Goal: Browse casually: Explore the website without a specific task or goal

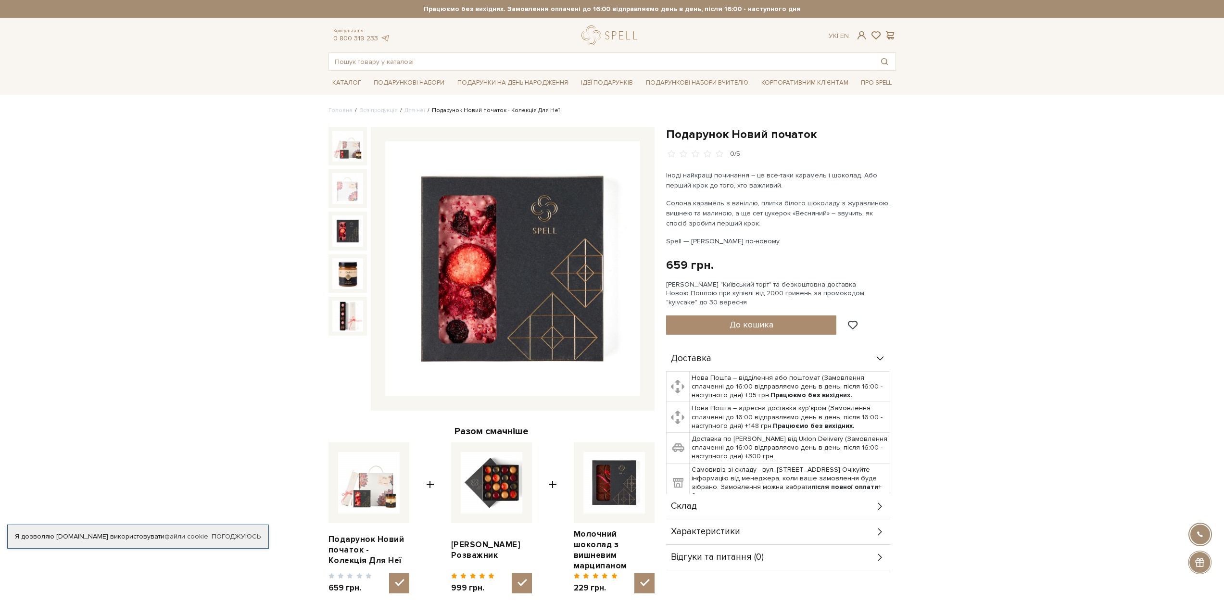
click at [346, 222] on img at bounding box center [347, 231] width 31 height 31
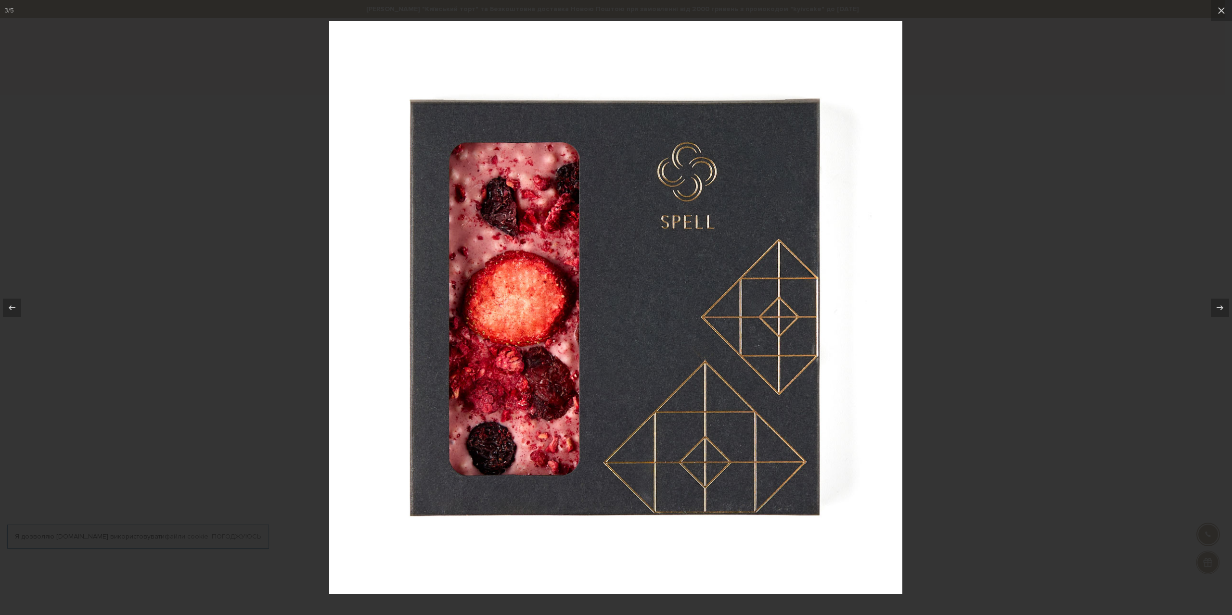
drag, startPoint x: 1009, startPoint y: 308, endPoint x: 925, endPoint y: 305, distance: 84.3
click at [1009, 307] on div at bounding box center [616, 307] width 1232 height 615
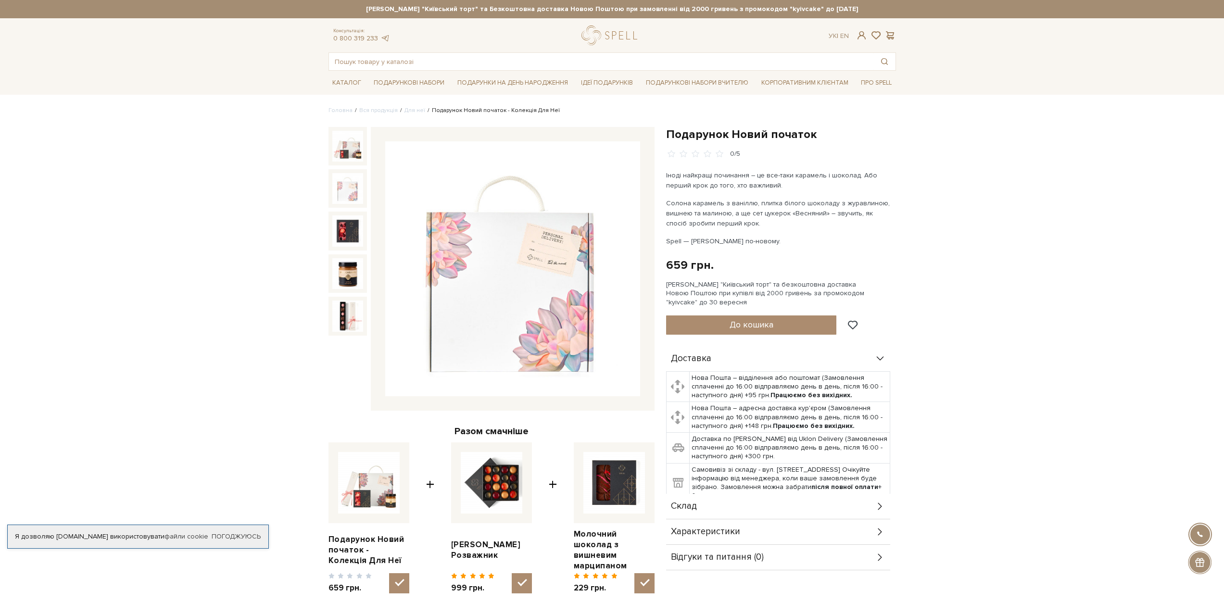
click at [345, 181] on img at bounding box center [347, 188] width 31 height 31
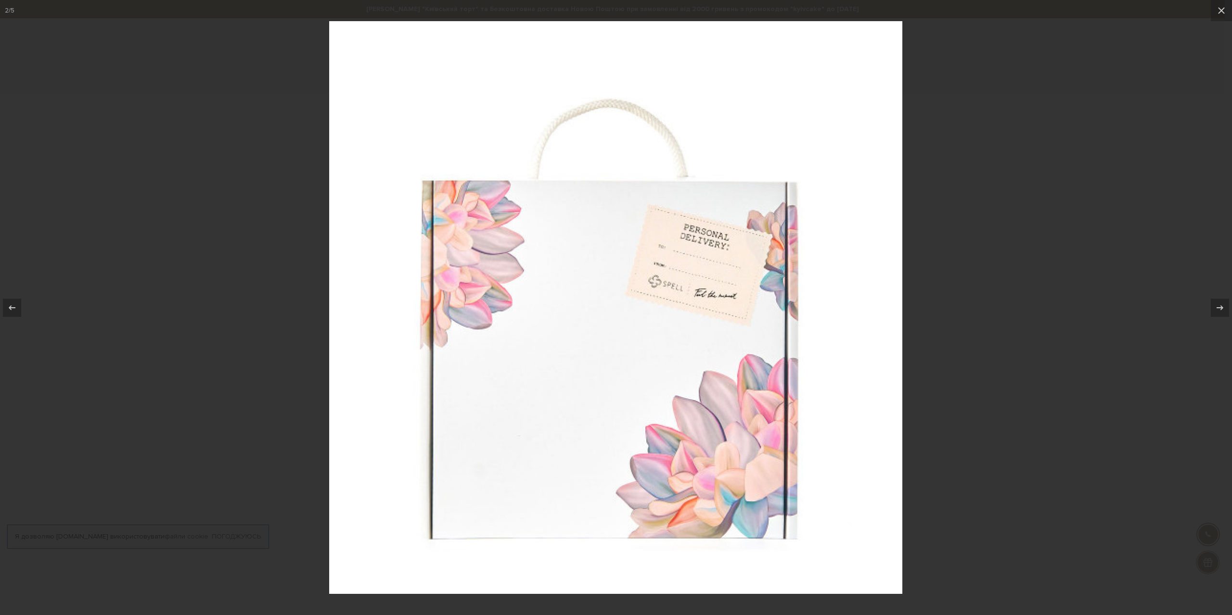
click at [966, 359] on div at bounding box center [616, 307] width 1232 height 615
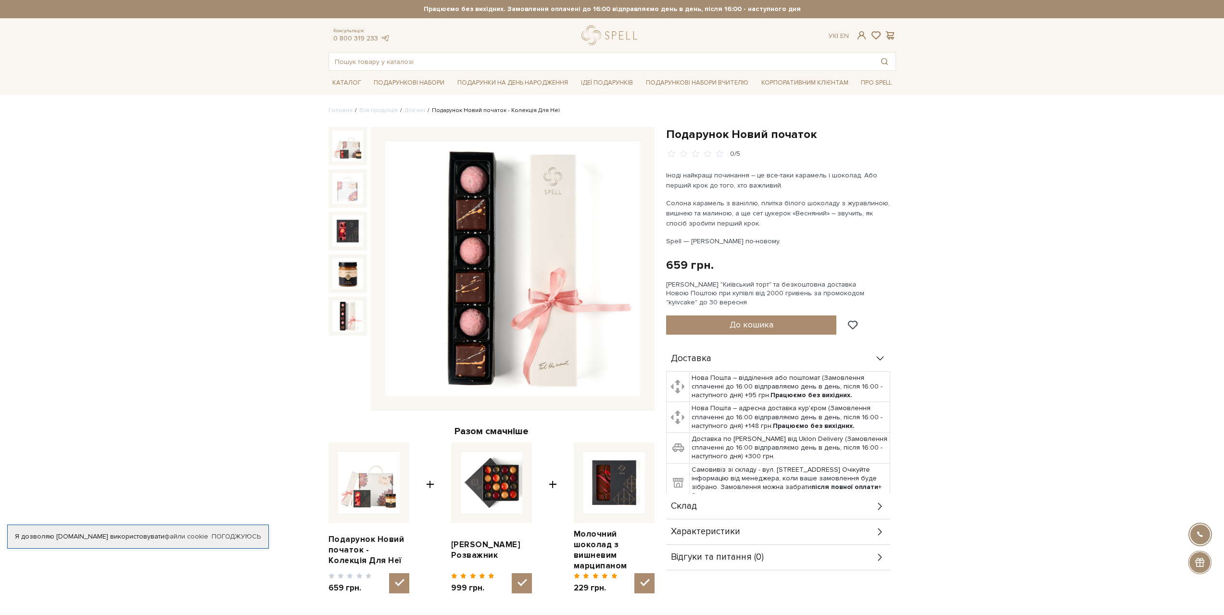
click at [336, 311] on img at bounding box center [347, 316] width 31 height 31
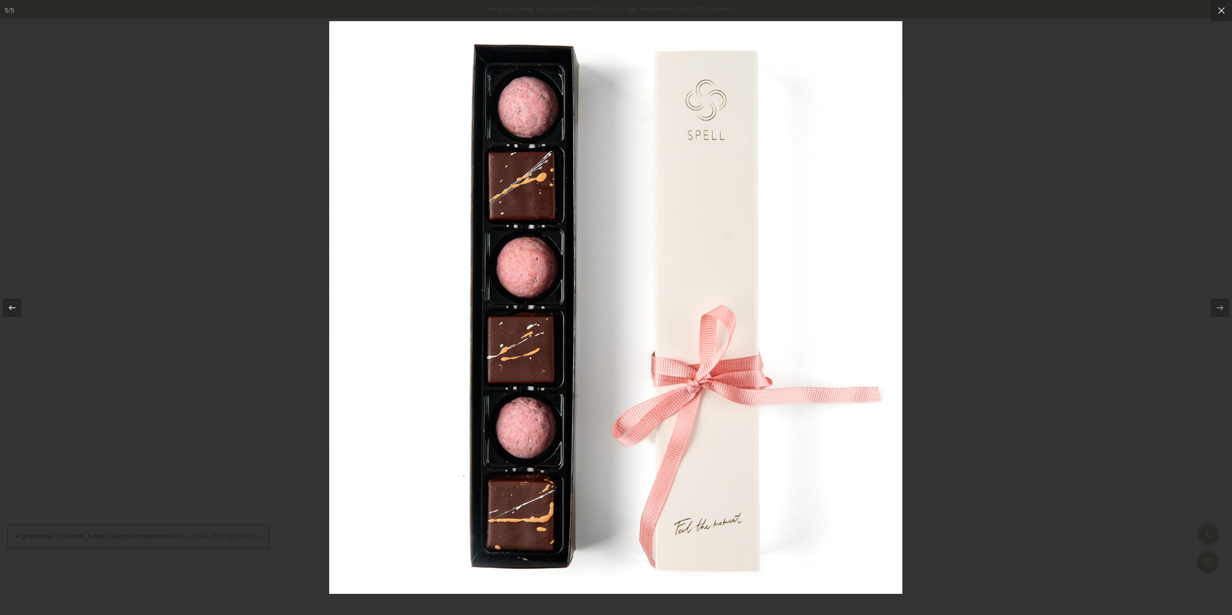
click at [1002, 279] on div at bounding box center [616, 307] width 1232 height 615
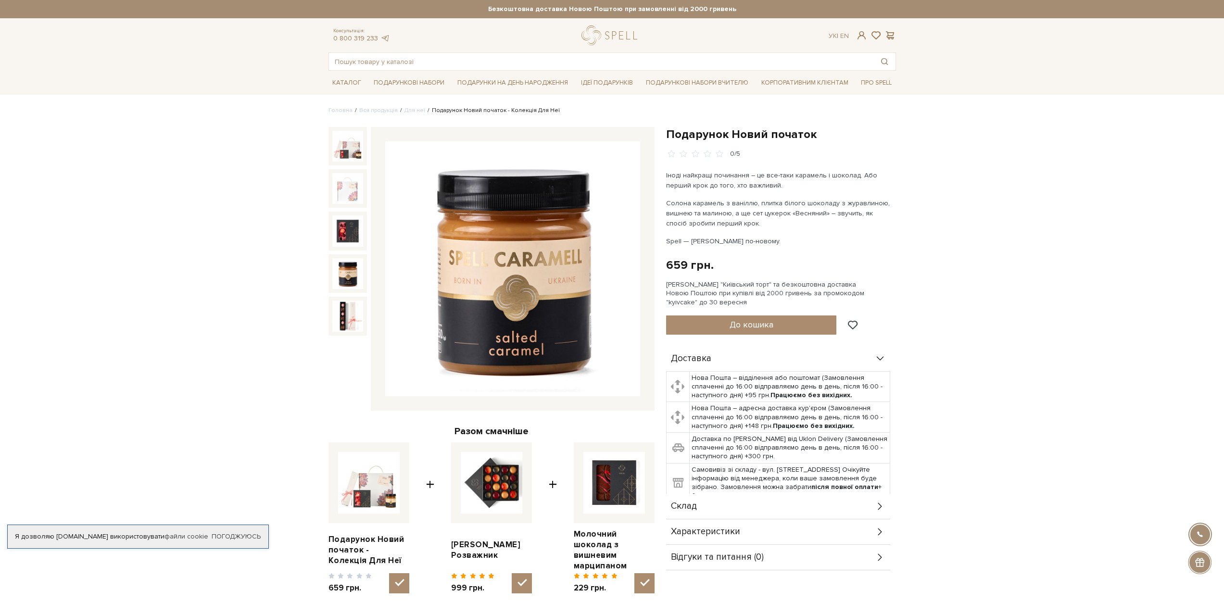
click at [350, 273] on img at bounding box center [347, 273] width 31 height 31
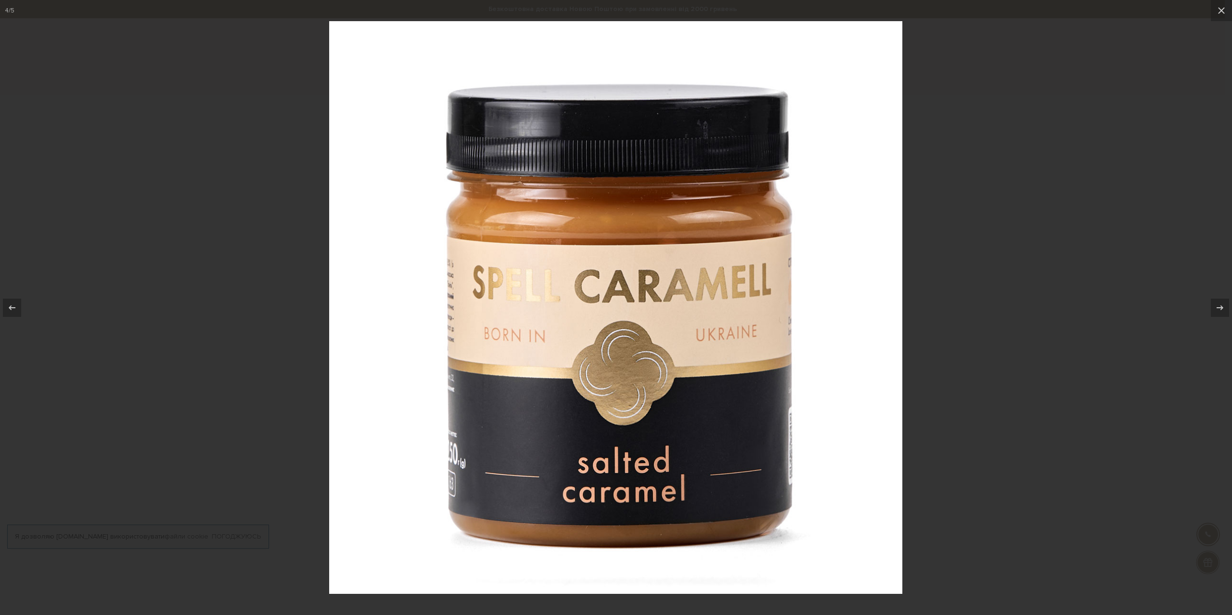
click at [965, 277] on div at bounding box center [616, 307] width 1232 height 615
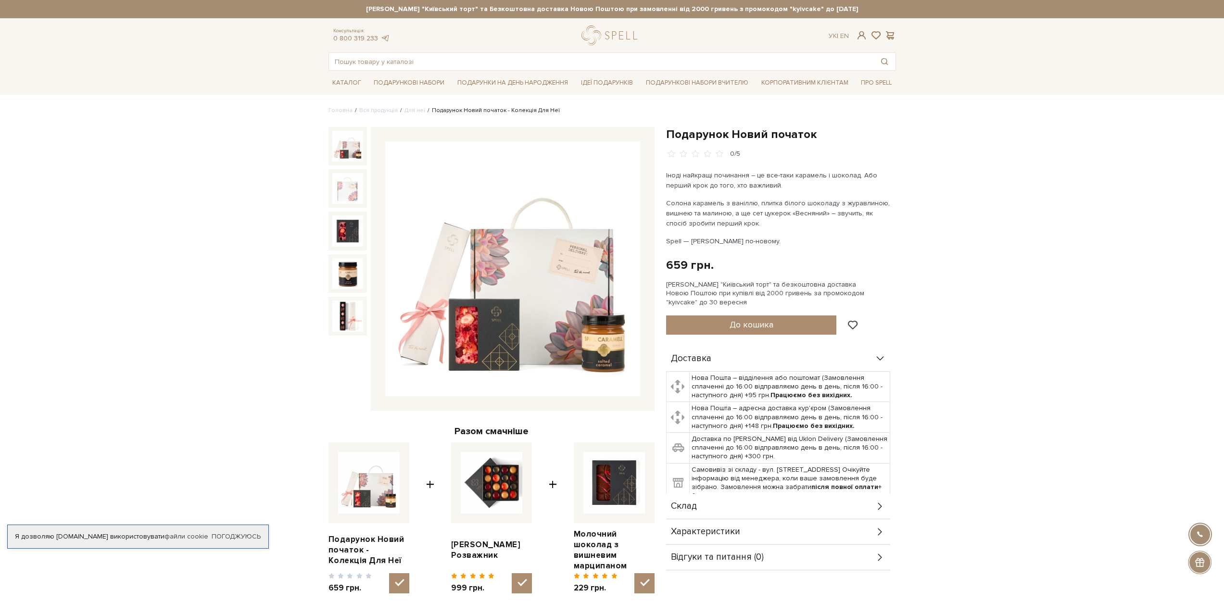
click at [337, 144] on img at bounding box center [347, 146] width 31 height 31
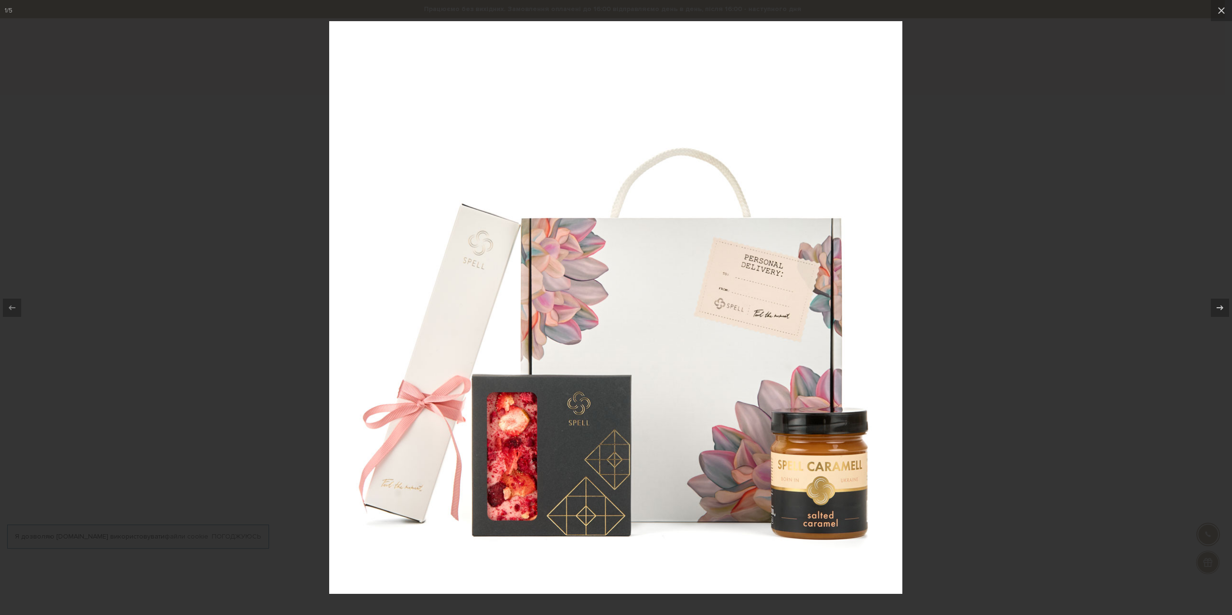
click at [1005, 302] on div at bounding box center [616, 307] width 1232 height 615
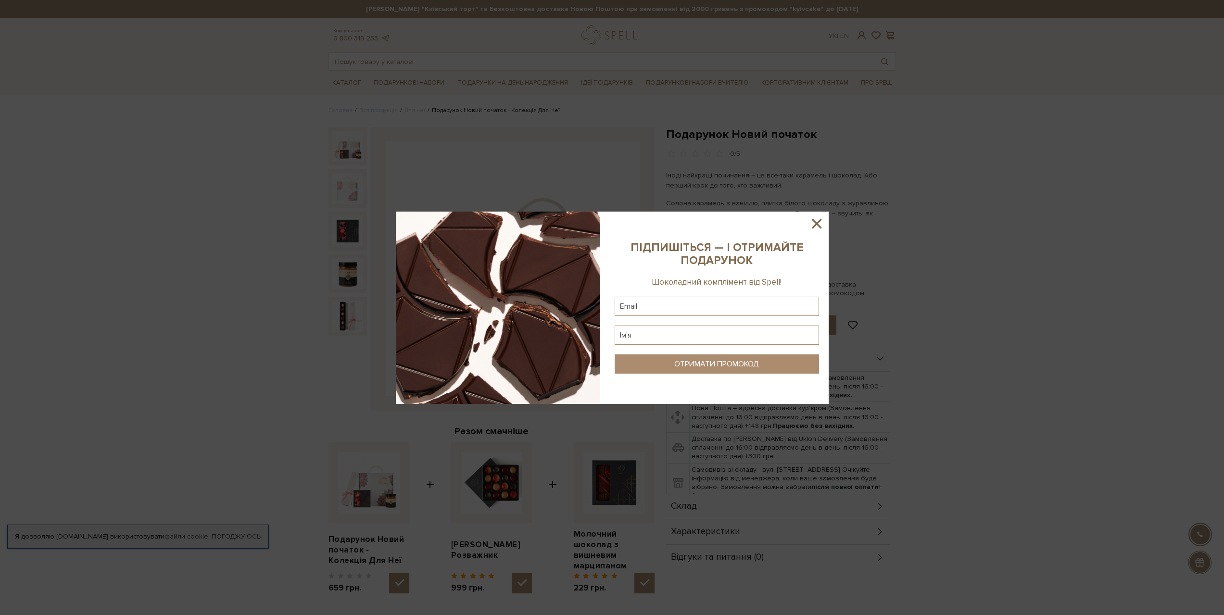
click at [821, 225] on icon at bounding box center [817, 224] width 16 height 16
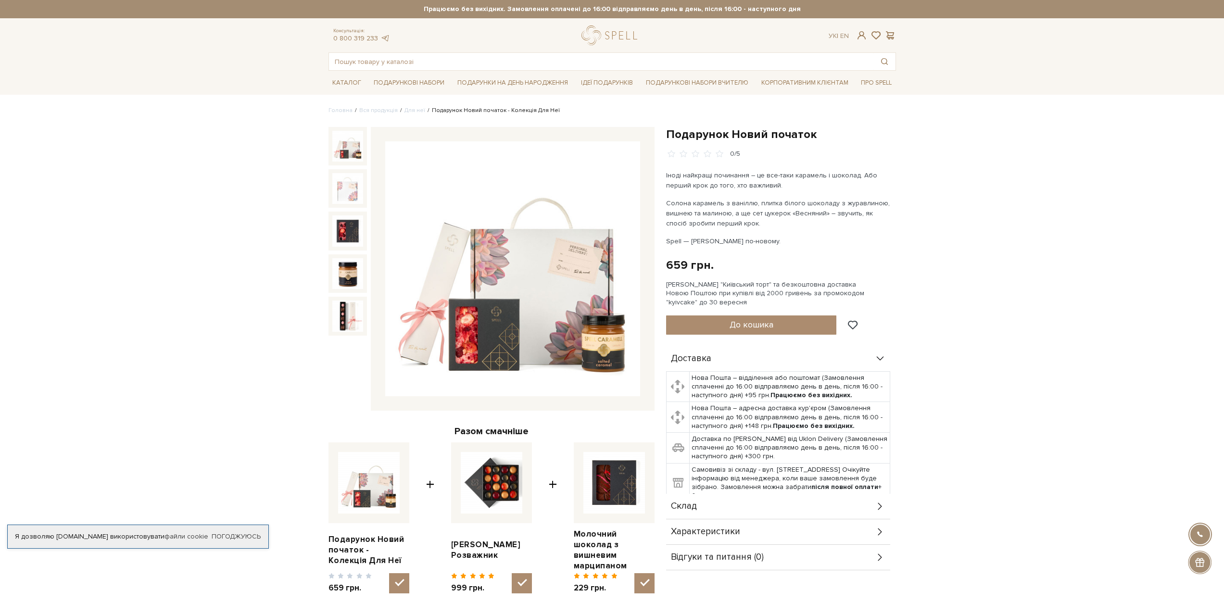
click at [554, 318] on img at bounding box center [512, 268] width 255 height 255
click at [478, 289] on img at bounding box center [512, 268] width 255 height 255
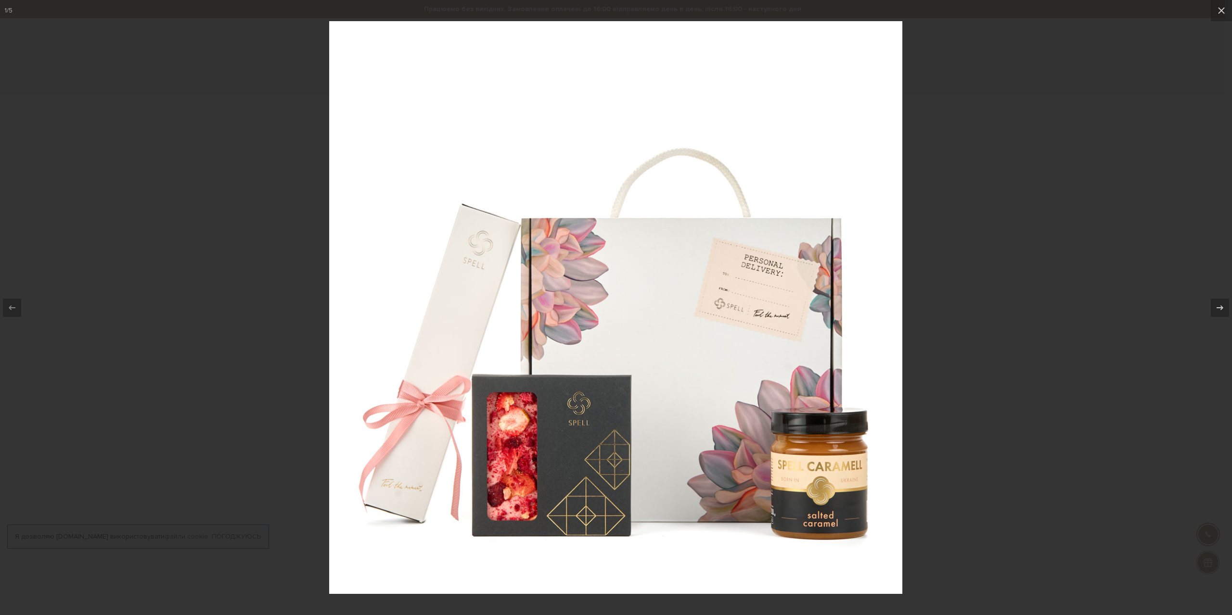
click at [247, 94] on div at bounding box center [616, 307] width 1232 height 615
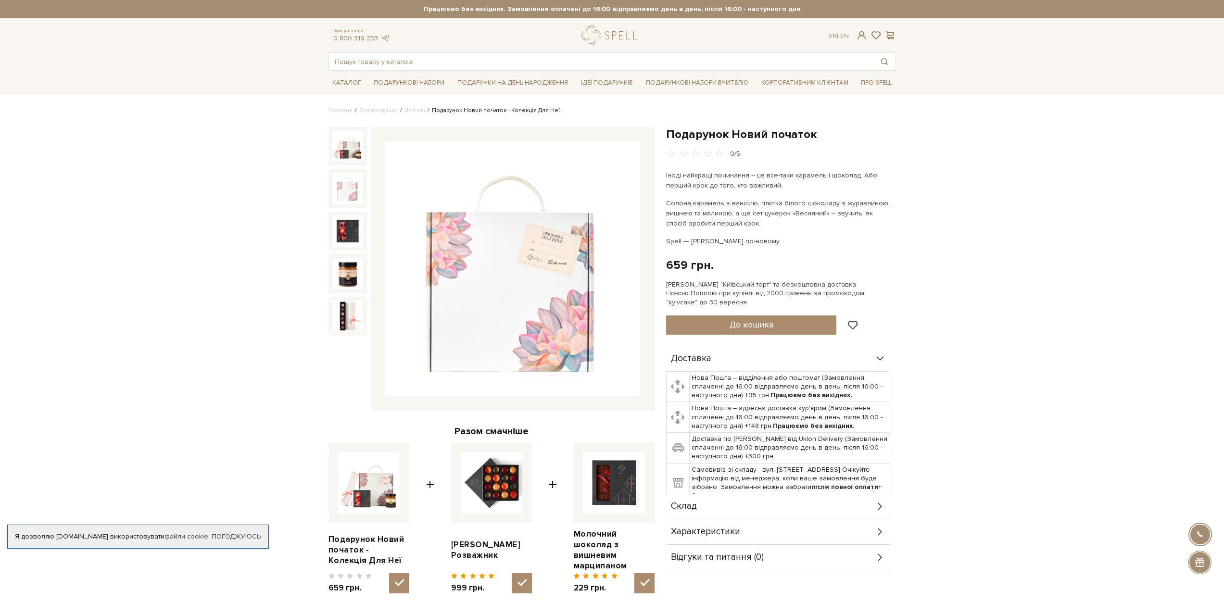
click at [343, 190] on img at bounding box center [347, 188] width 31 height 31
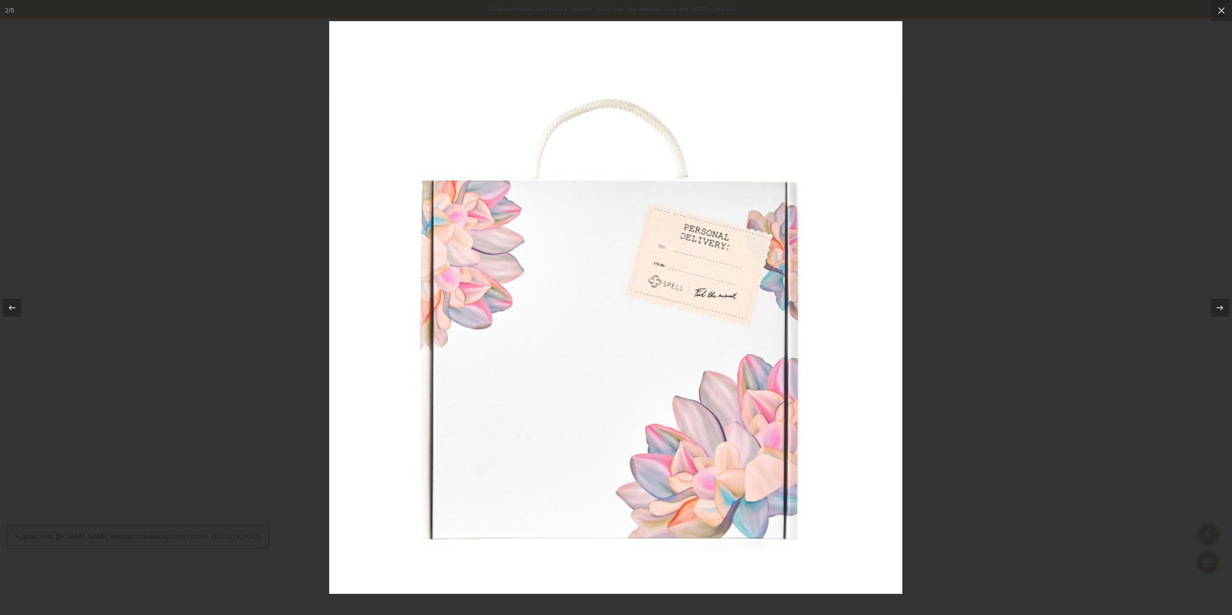
click at [216, 188] on div at bounding box center [616, 307] width 1232 height 615
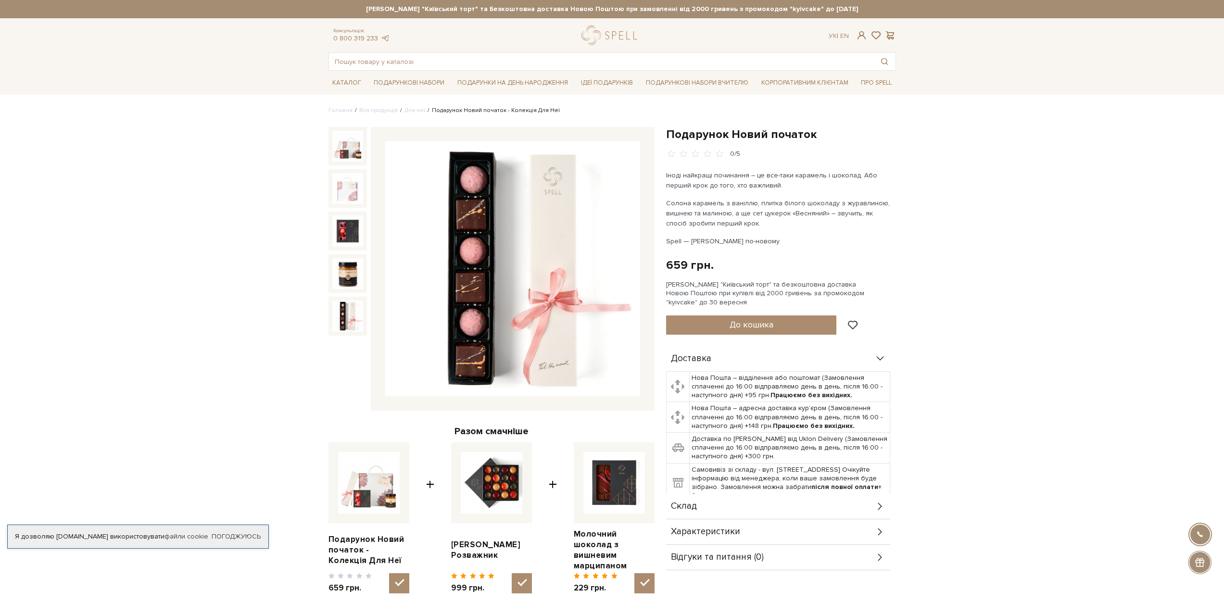
click at [343, 319] on img at bounding box center [347, 316] width 31 height 31
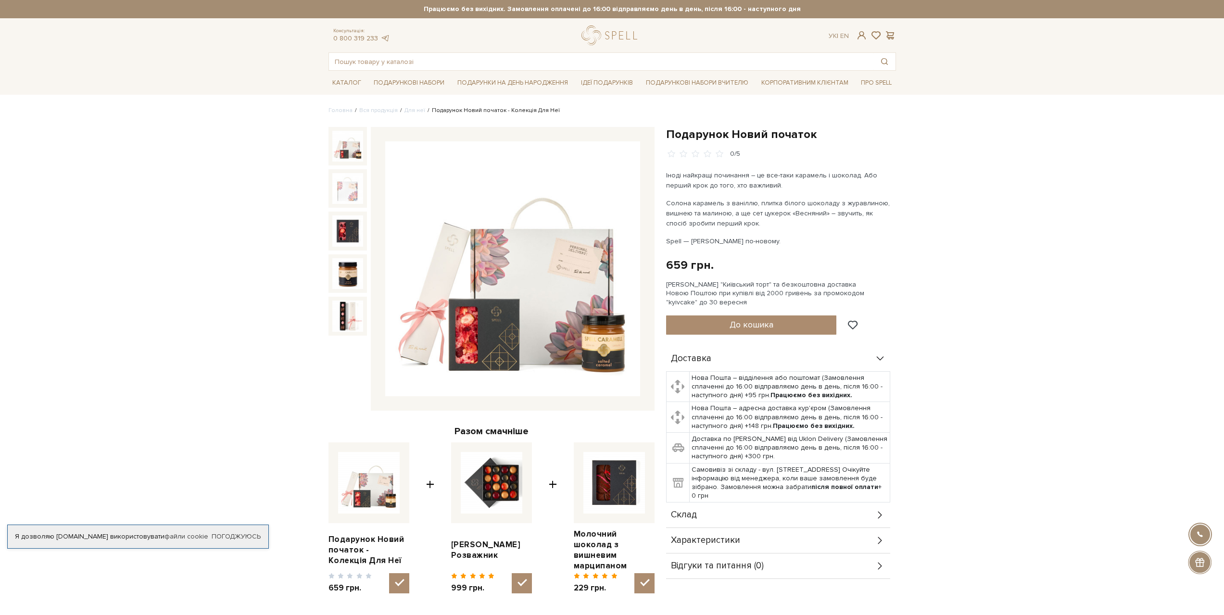
click at [541, 304] on img at bounding box center [512, 268] width 255 height 255
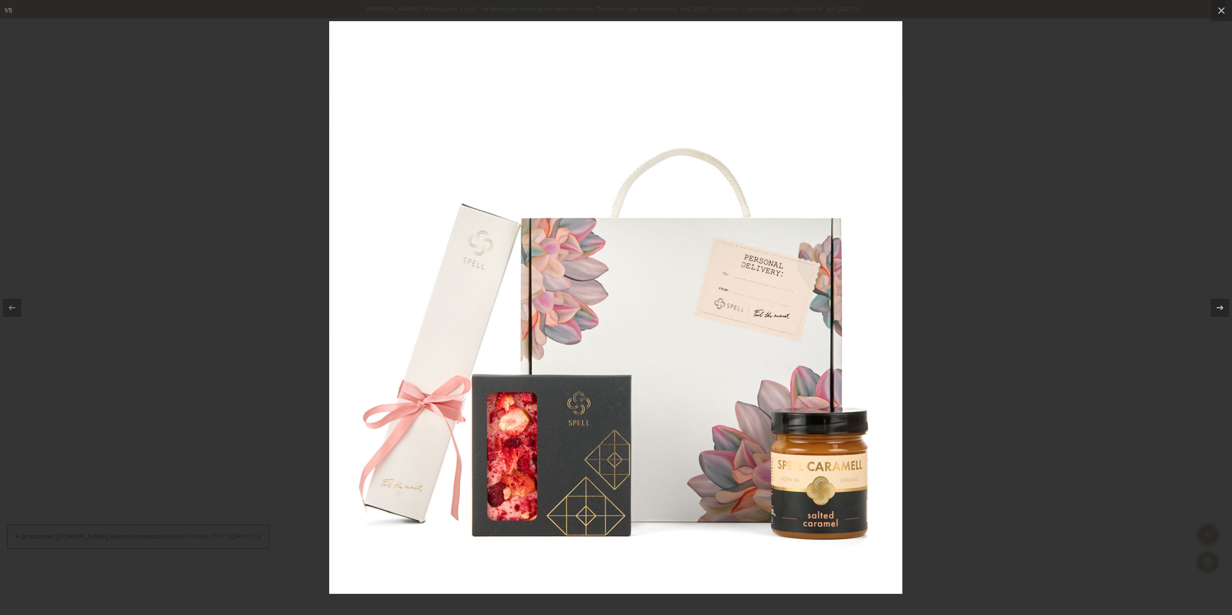
click at [1008, 117] on div at bounding box center [616, 307] width 1232 height 615
